Goal: Use online tool/utility: Utilize a website feature to perform a specific function

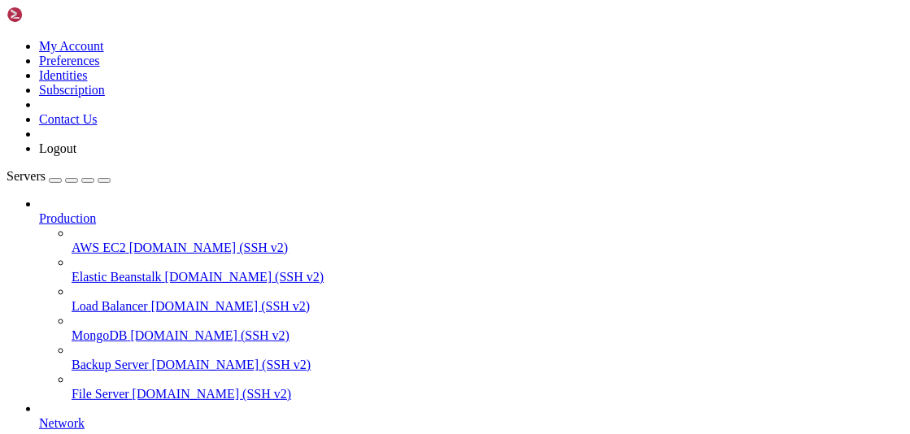
scroll to position [4231, 0]
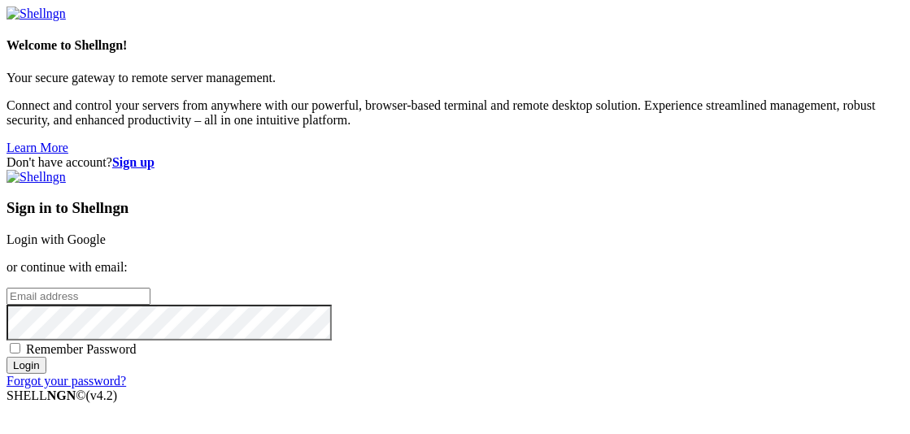
click at [106, 233] on link "Login with Google" at bounding box center [56, 240] width 99 height 14
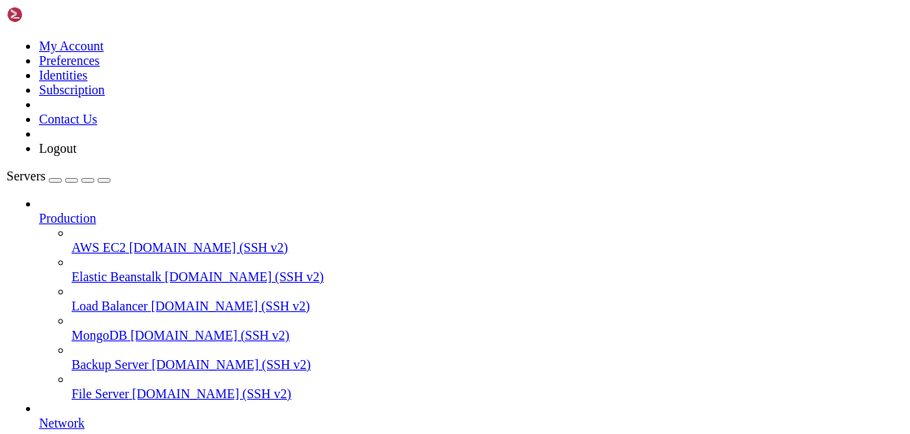
scroll to position [4245, 0]
drag, startPoint x: 470, startPoint y: 239, endPoint x: 507, endPoint y: 24, distance: 218.7
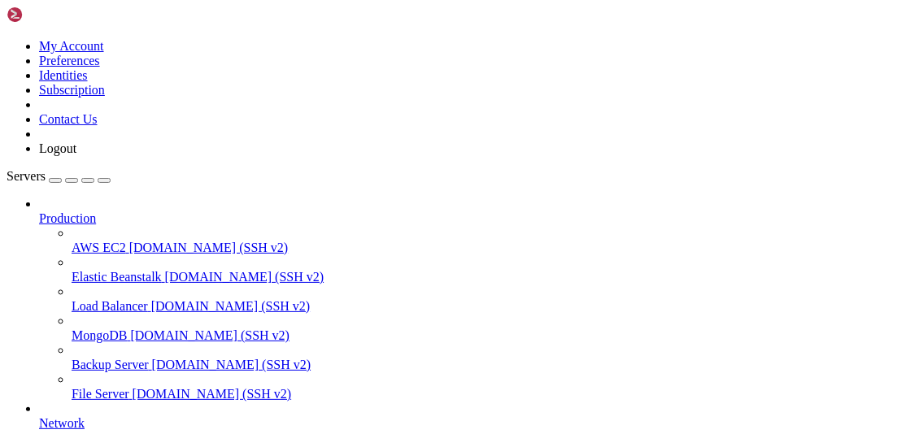
drag, startPoint x: 657, startPoint y: 1183, endPoint x: 329, endPoint y: 1004, distance: 374.5
copy div "sudo systemctl status vsftpd × vsftpd.service - vsftpd FTP server Loaded: loade…"
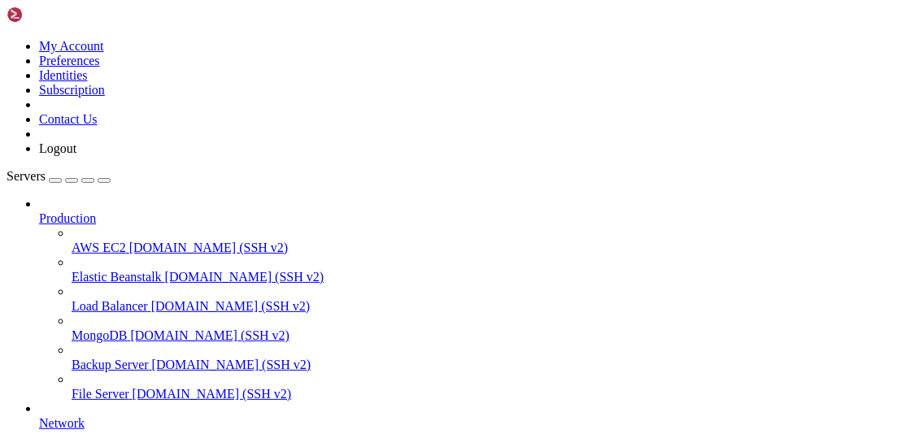
scroll to position [4549, 0]
copy div "sudo vsftpd -t 500 OOPS: unrecognise option: -t"
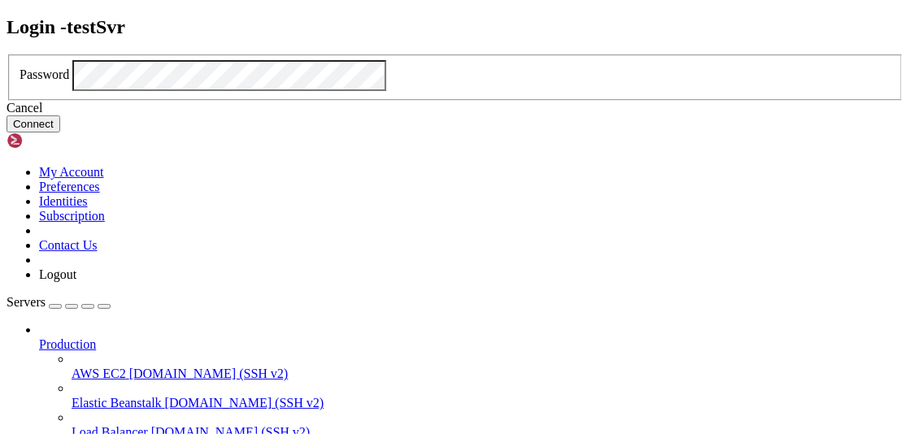
click button "Connect" at bounding box center [34, 123] width 54 height 17
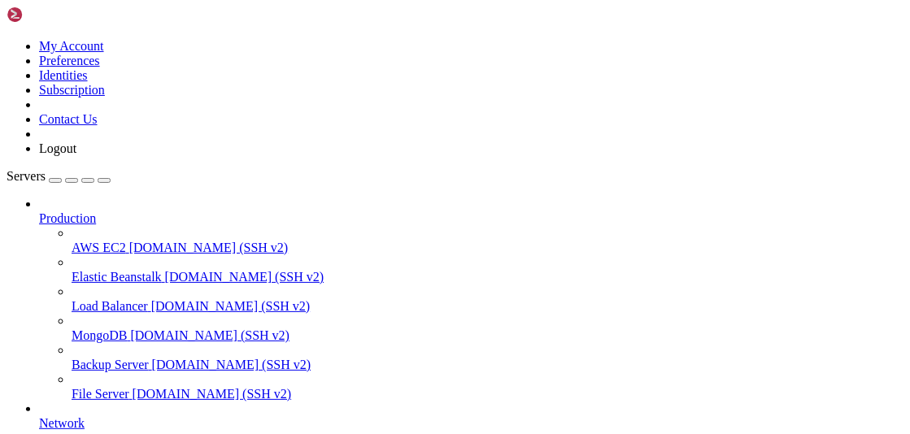
scroll to position [6899, 0]
